Goal: Information Seeking & Learning: Learn about a topic

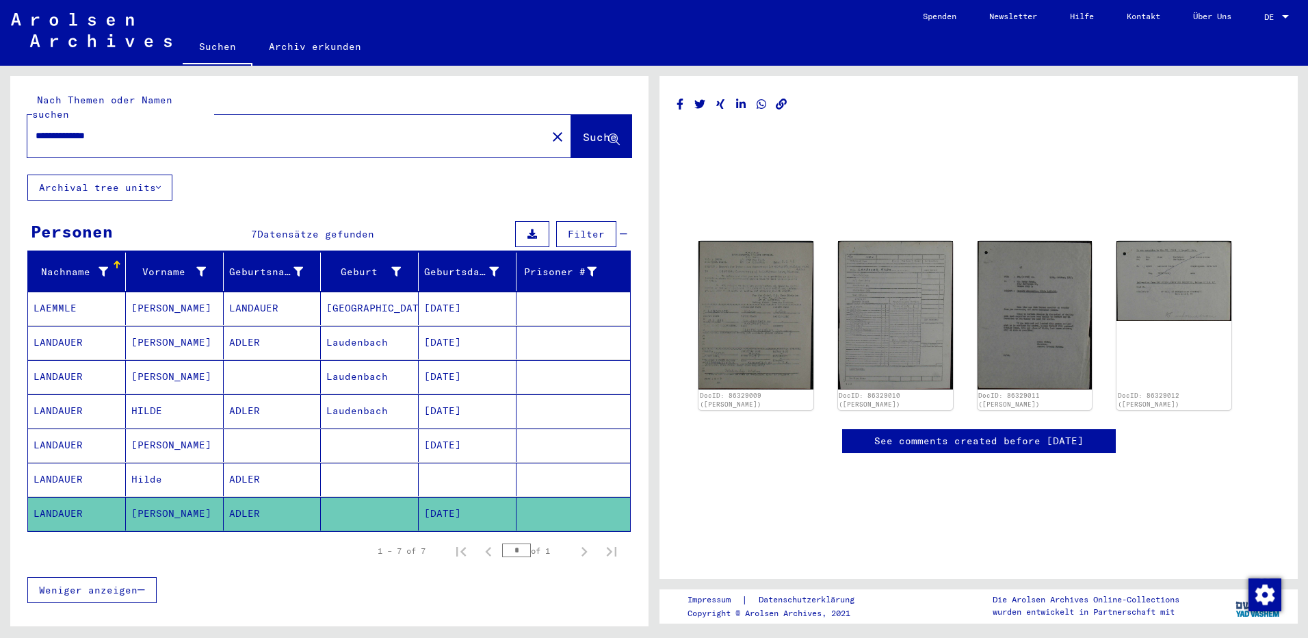
scroll to position [230, 0]
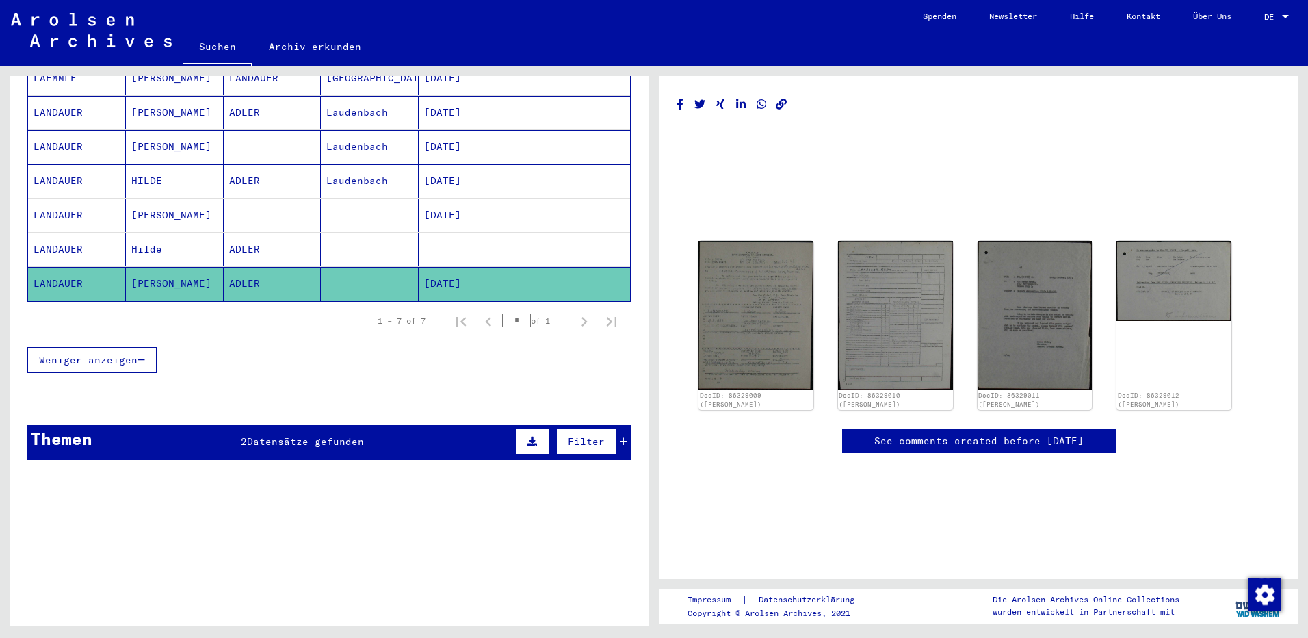
click at [317, 435] on span "Datensätze gefunden" at bounding box center [305, 441] width 117 height 12
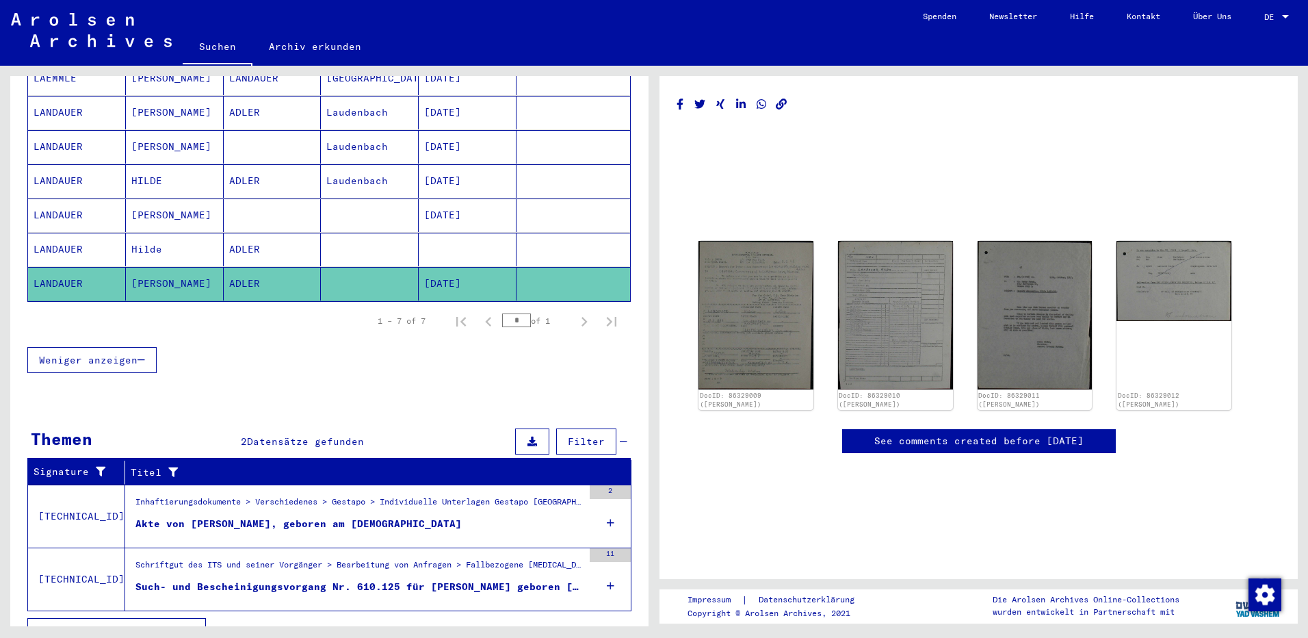
scroll to position [241, 0]
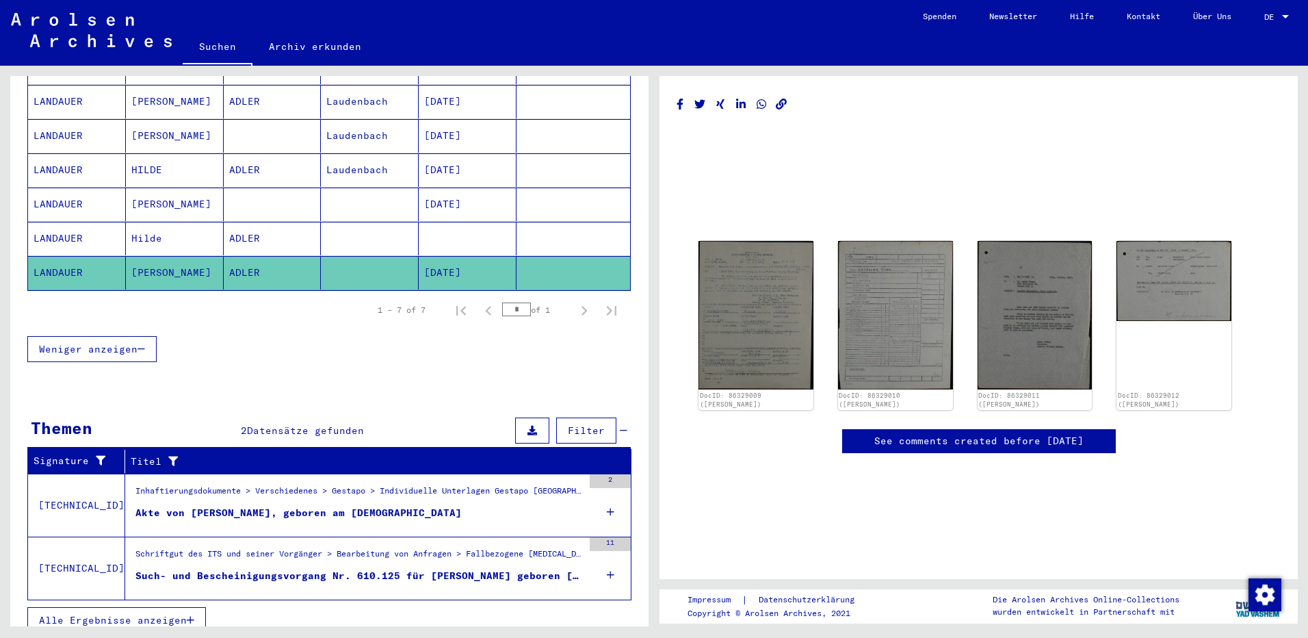
click at [391, 506] on div "Akte von [PERSON_NAME], geboren am [DEMOGRAPHIC_DATA]" at bounding box center [298, 513] width 326 height 14
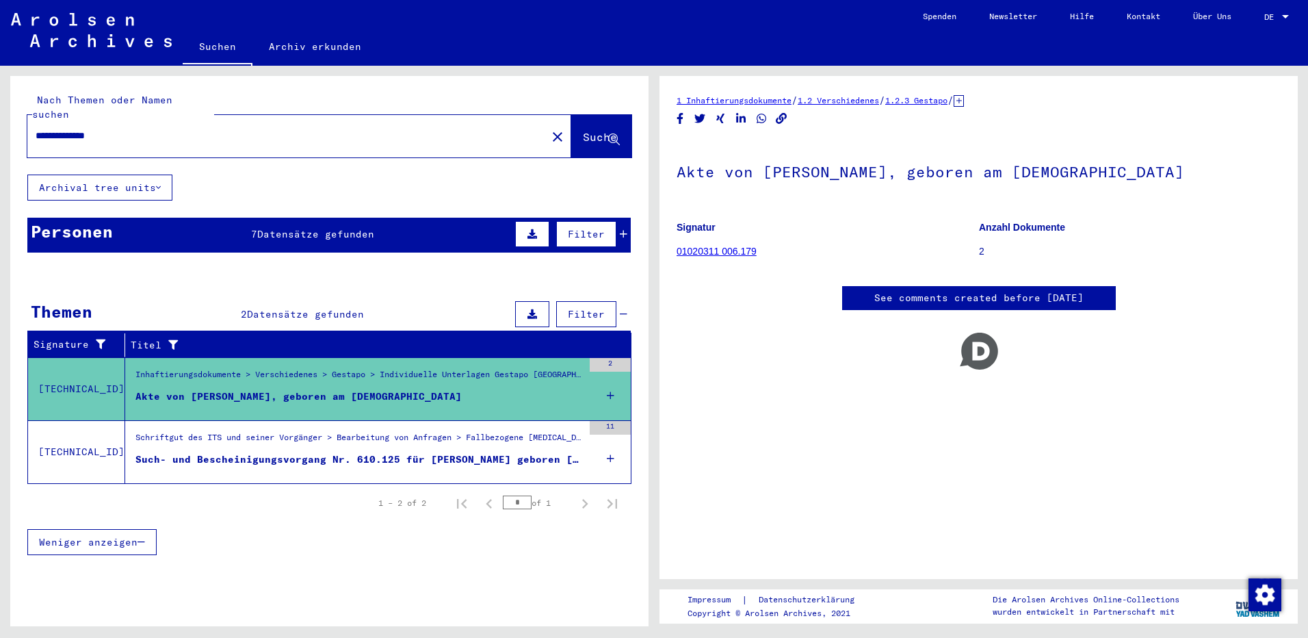
click at [908, 202] on div "Akte von [PERSON_NAME][GEOGRAPHIC_DATA], geboren am [DEMOGRAPHIC_DATA] Signatur…" at bounding box center [979, 206] width 604 height 132
click at [744, 254] on link "01020311 006.179" at bounding box center [717, 251] width 80 height 11
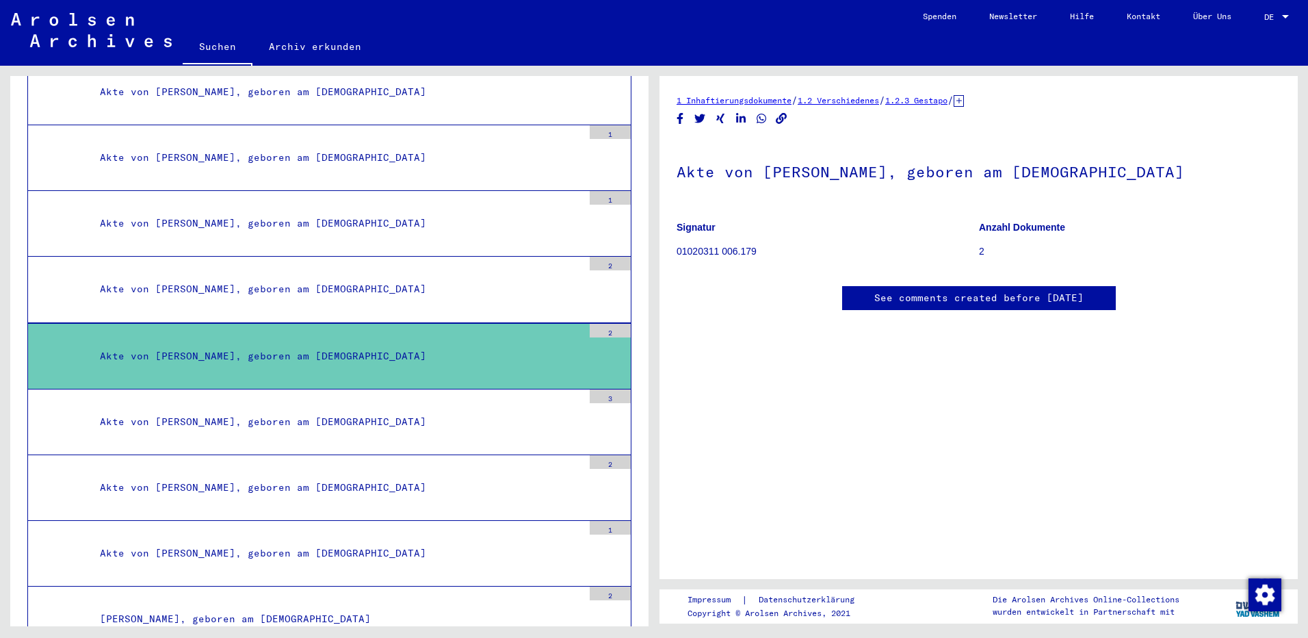
scroll to position [211, 0]
click at [535, 358] on div "Akte von [PERSON_NAME], geboren am [DEMOGRAPHIC_DATA]" at bounding box center [336, 356] width 493 height 27
click at [1024, 235] on p "Anzahl Dokumente" at bounding box center [1130, 227] width 302 height 14
click at [979, 248] on p "2" at bounding box center [1130, 251] width 302 height 14
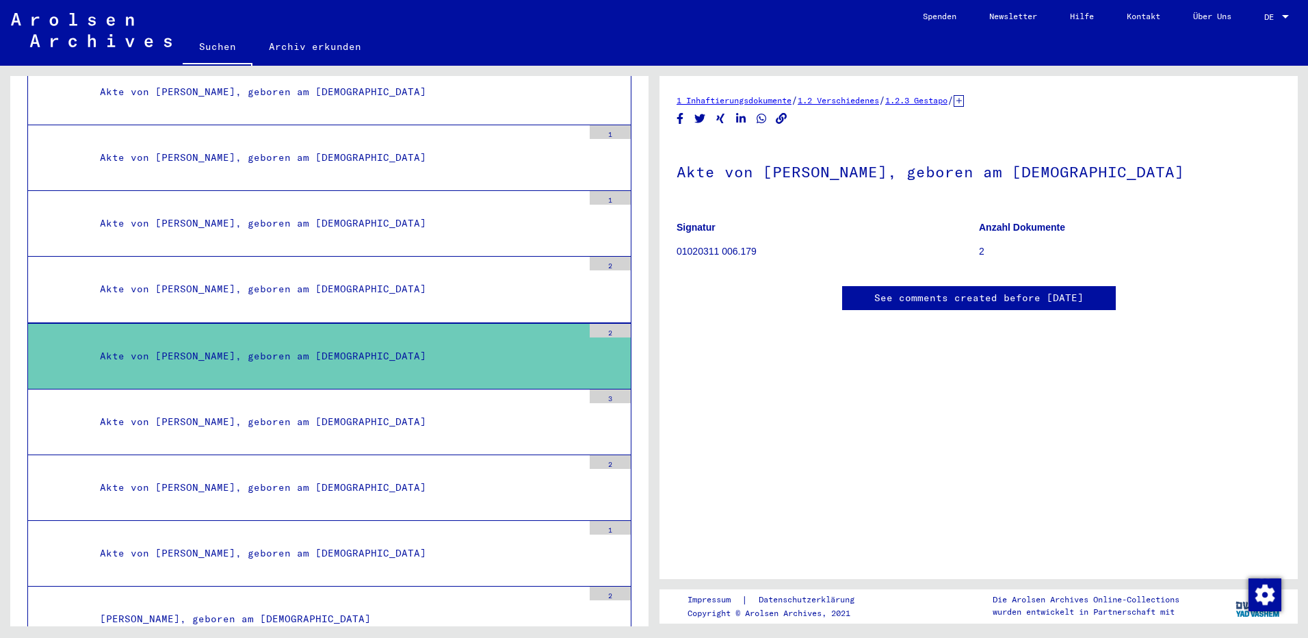
click at [950, 95] on div "1 Inhaftierungsdokumente / 1.2 Verschiedenes / 1.2.3 Gestapo / [TECHNICAL_ID] I…" at bounding box center [979, 100] width 604 height 14
click at [948, 99] on link "1.2.3 Gestapo" at bounding box center [916, 100] width 62 height 10
click at [590, 341] on div at bounding box center [610, 362] width 41 height 51
